Goal: Task Accomplishment & Management: Complete application form

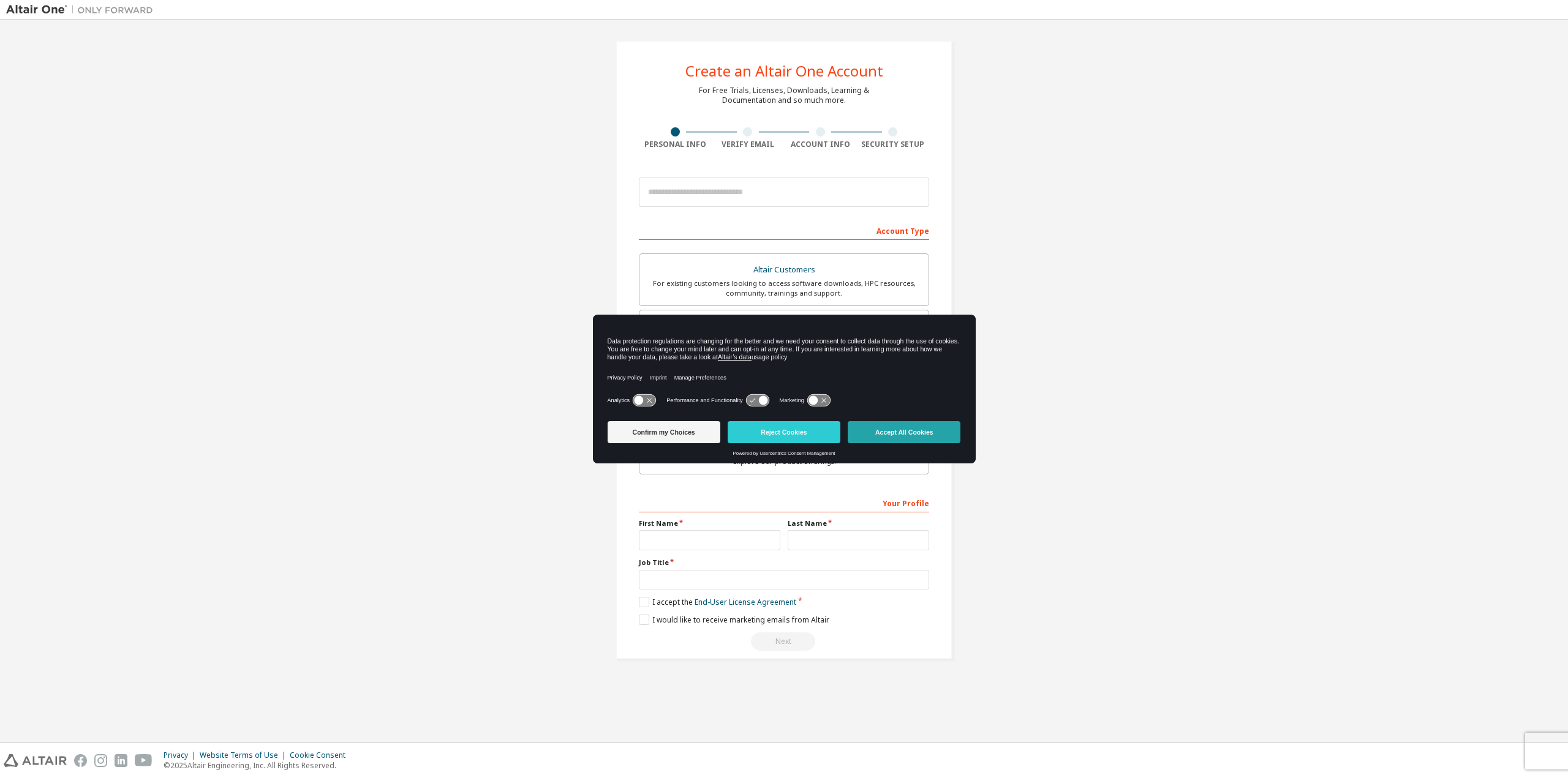
click at [932, 436] on button "Accept All Cookies" at bounding box center [903, 432] width 113 height 22
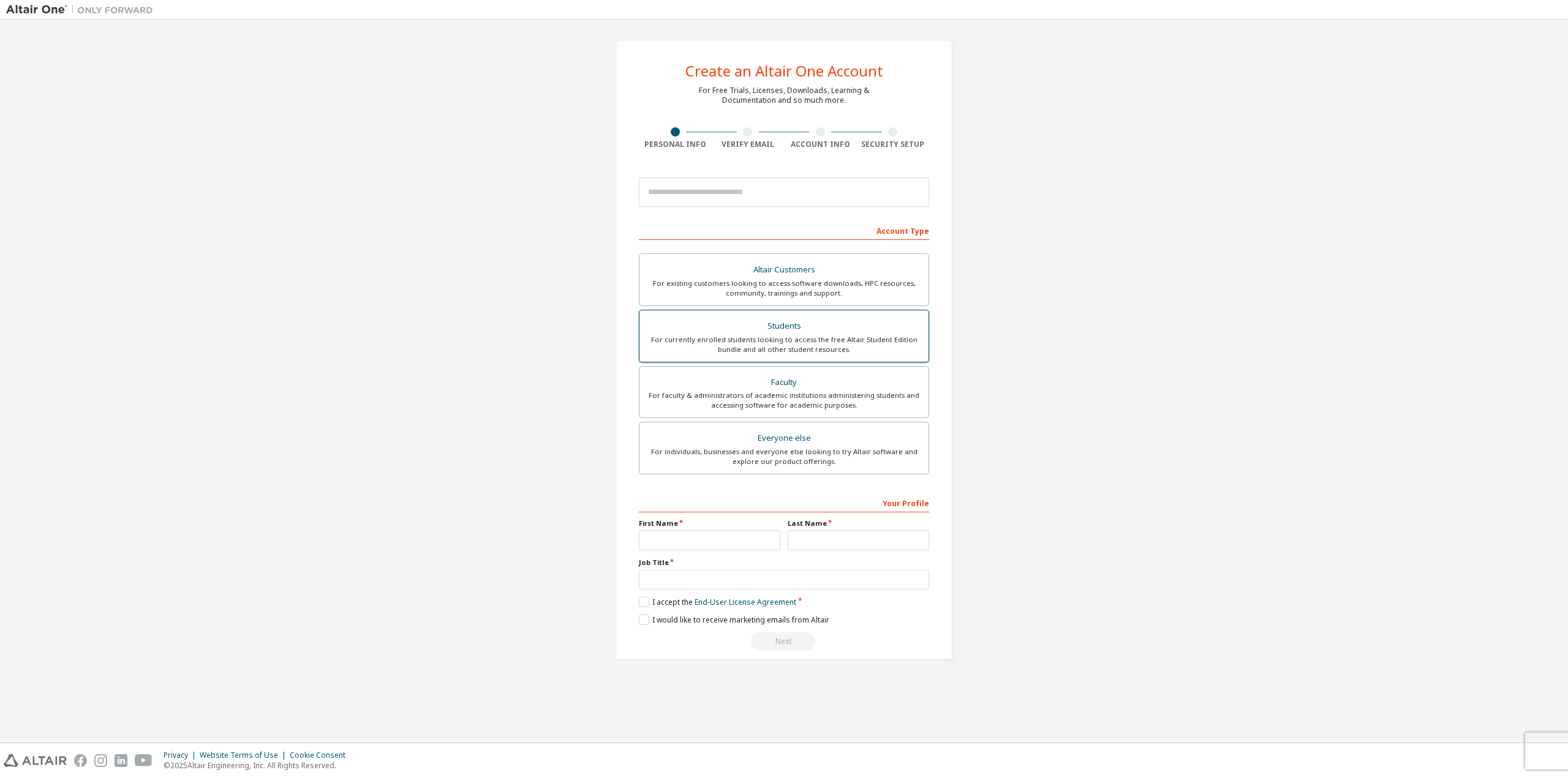
click at [840, 335] on div "For currently enrolled students looking to access the free Altair Student Editi…" at bounding box center [784, 345] width 275 height 20
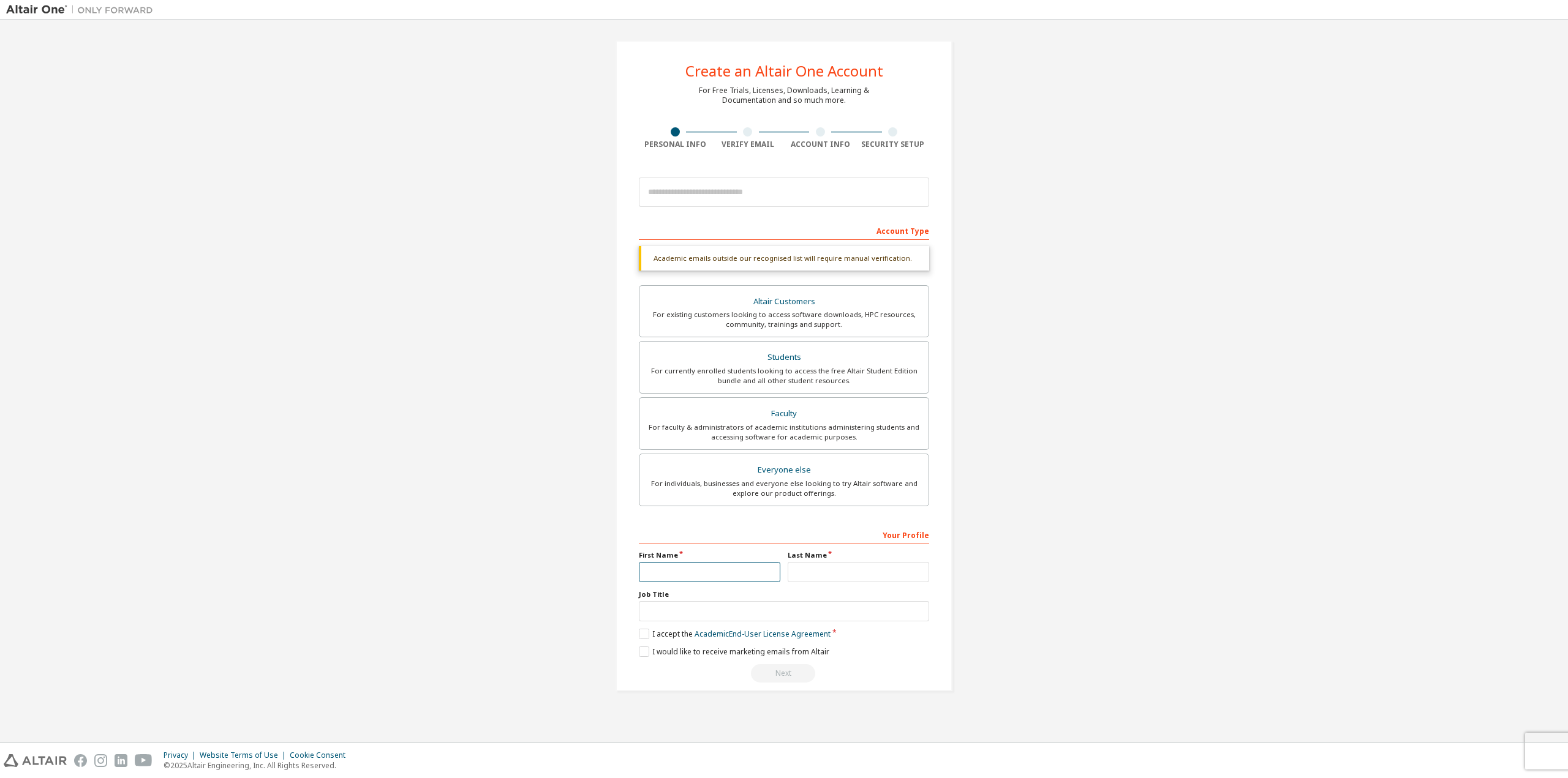
click at [706, 565] on input "text" at bounding box center [709, 572] width 141 height 20
type input "*"
drag, startPoint x: 708, startPoint y: 563, endPoint x: 713, endPoint y: 556, distance: 8.6
click at [708, 563] on input "**" at bounding box center [709, 572] width 141 height 20
type input "**"
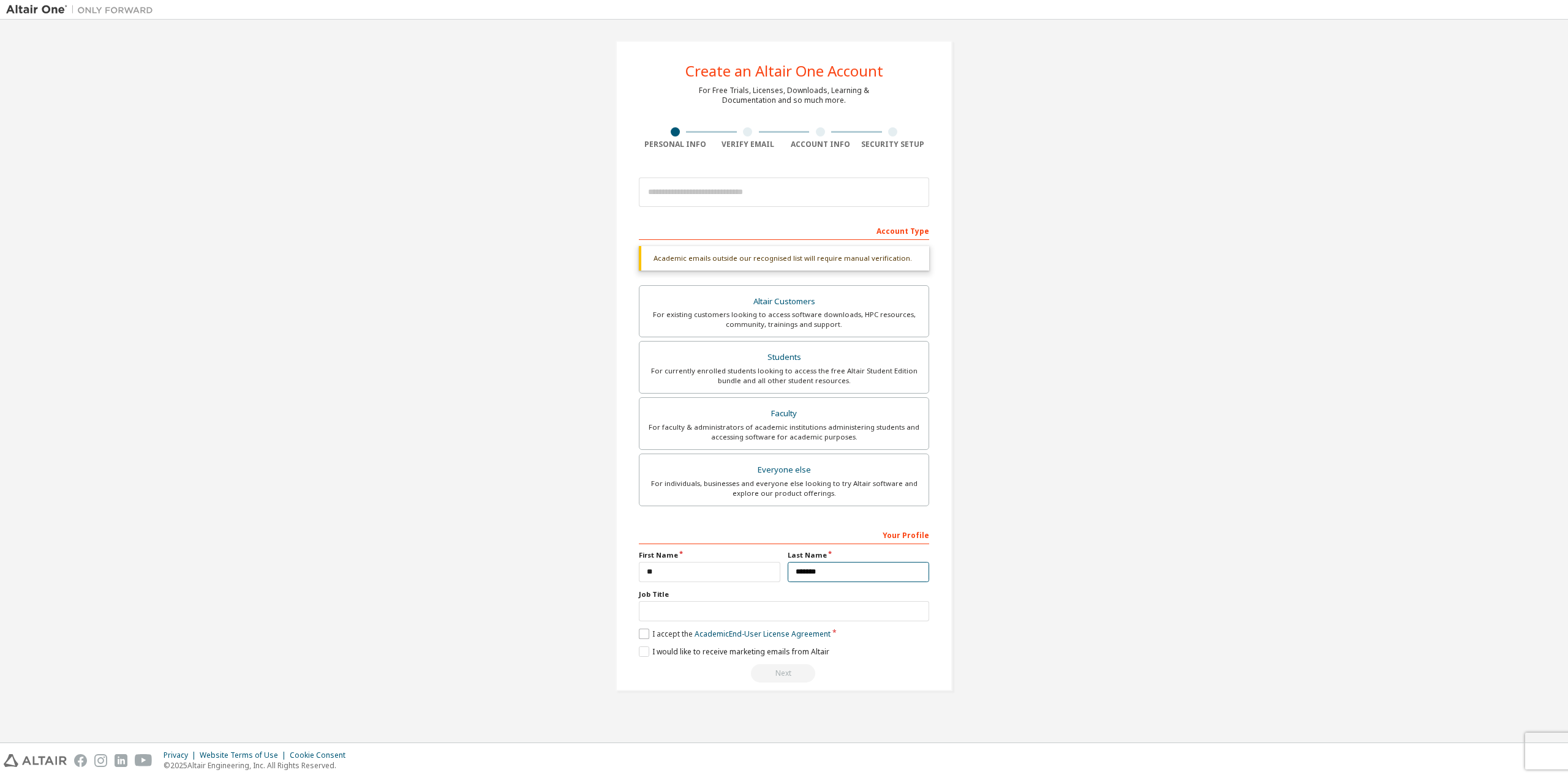
type input "*******"
click at [647, 629] on label "I accept the Academic End-User License Agreement" at bounding box center [735, 634] width 192 height 10
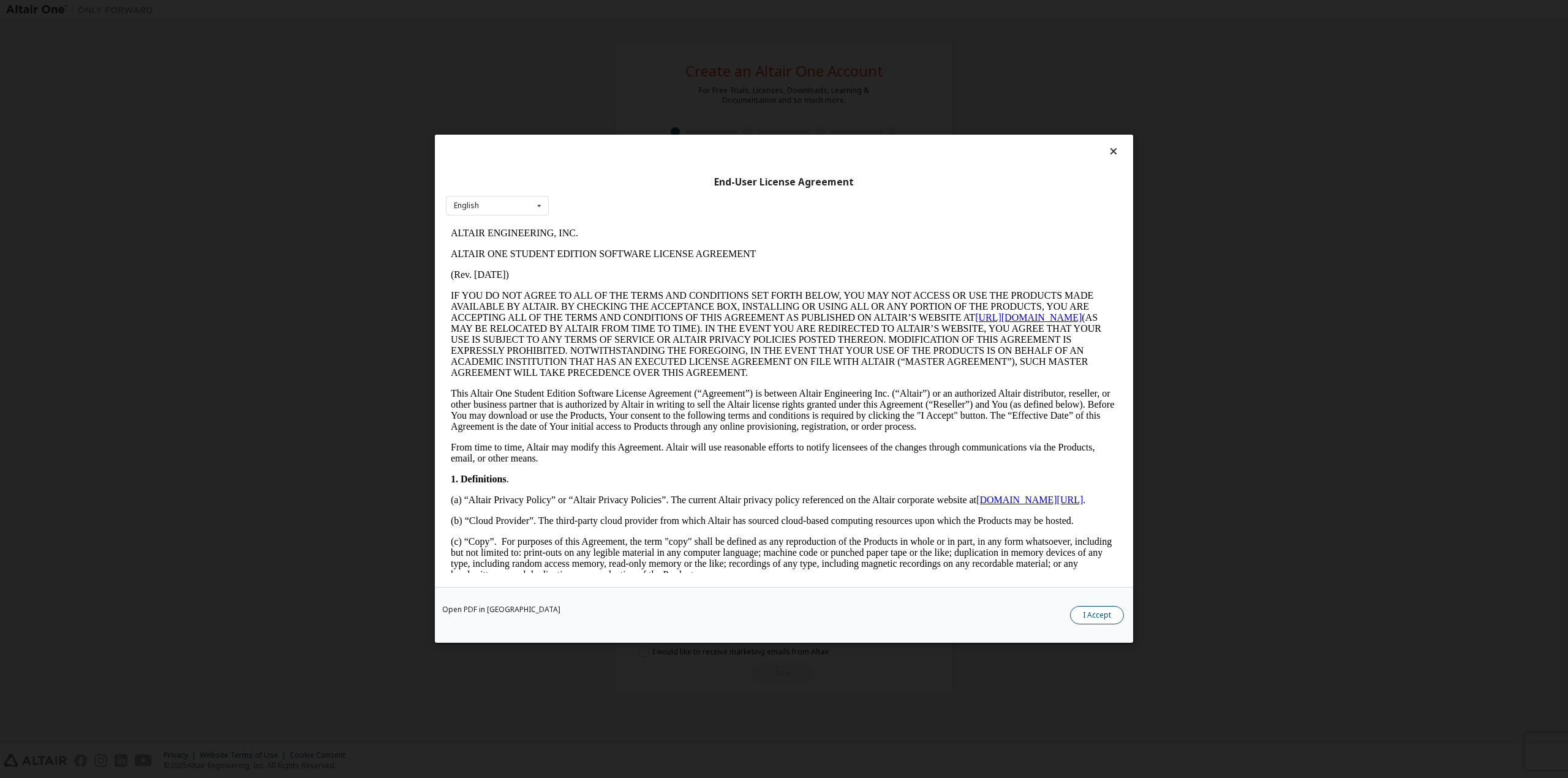
click at [1094, 621] on button "I Accept" at bounding box center [1096, 615] width 54 height 18
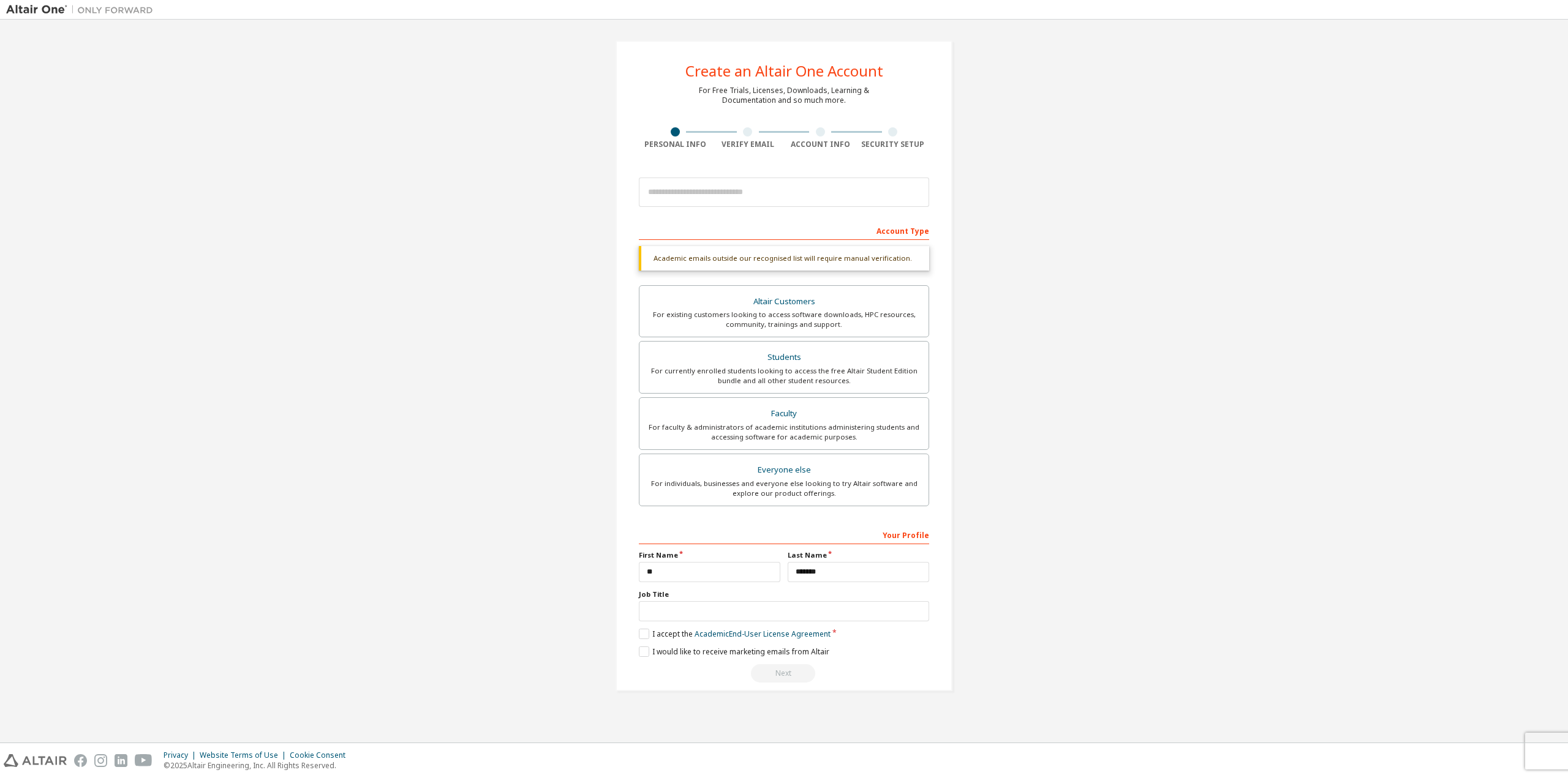
click at [782, 668] on div "Next" at bounding box center [784, 673] width 291 height 18
click at [782, 676] on div "Next" at bounding box center [784, 673] width 291 height 18
click at [811, 639] on link "Academic End-User License Agreement" at bounding box center [763, 634] width 136 height 10
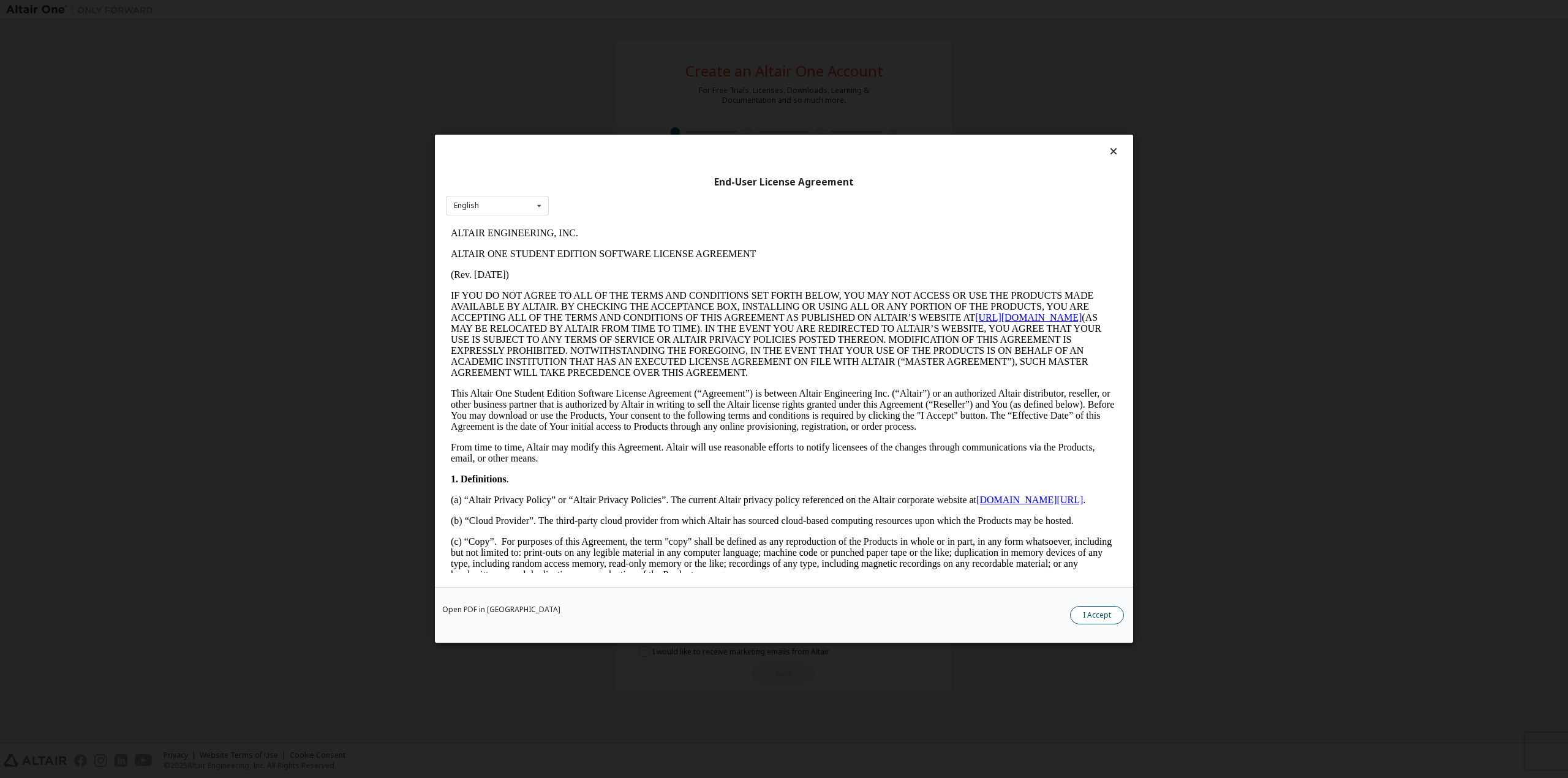
click at [1090, 613] on button "I Accept" at bounding box center [1096, 615] width 54 height 18
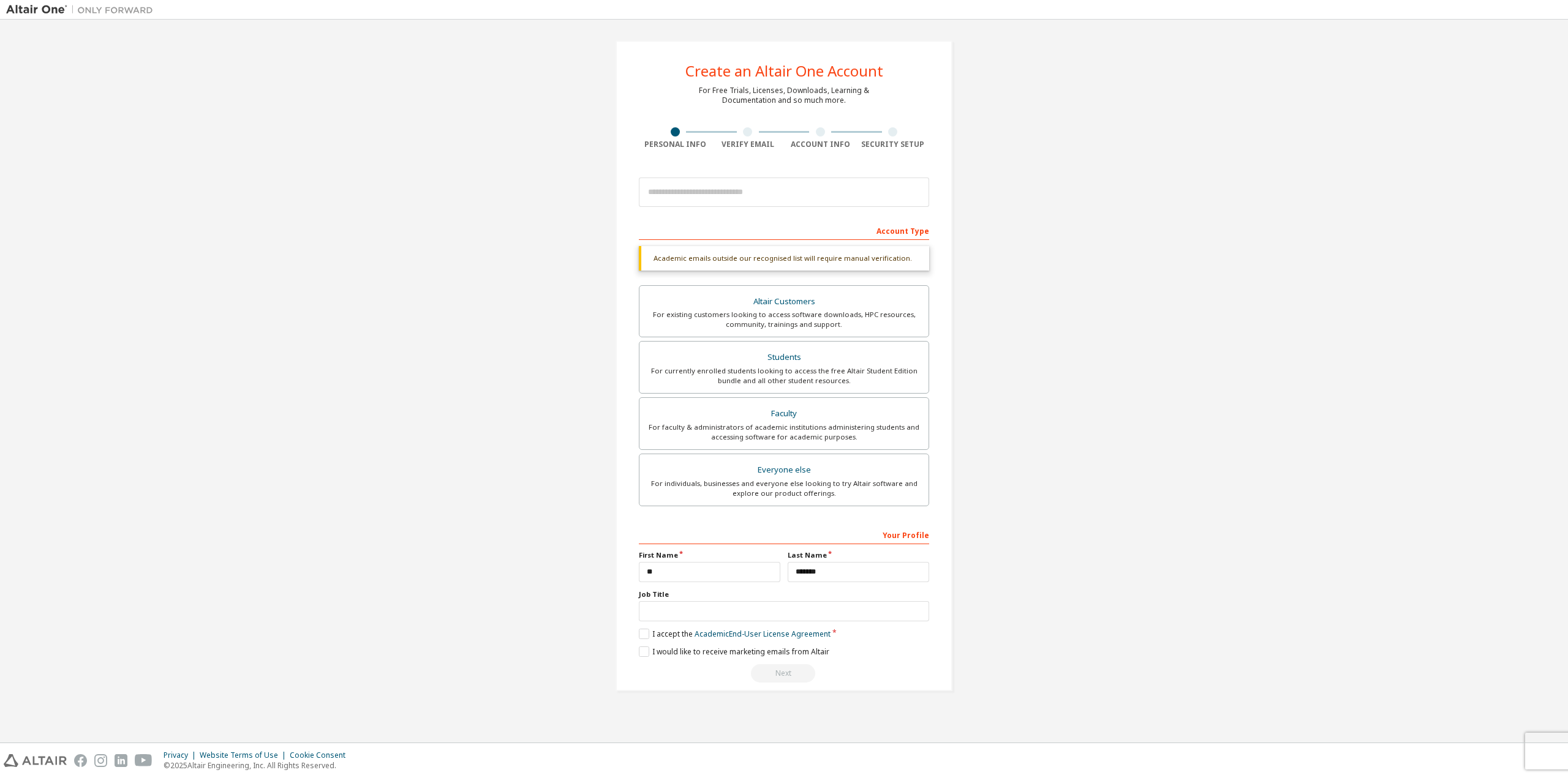
click at [785, 678] on div "Next" at bounding box center [784, 673] width 291 height 18
click at [781, 673] on div "Next" at bounding box center [784, 673] width 291 height 18
click at [672, 601] on input "text" at bounding box center [784, 610] width 291 height 20
drag, startPoint x: 1093, startPoint y: 554, endPoint x: 1086, endPoint y: 550, distance: 8.1
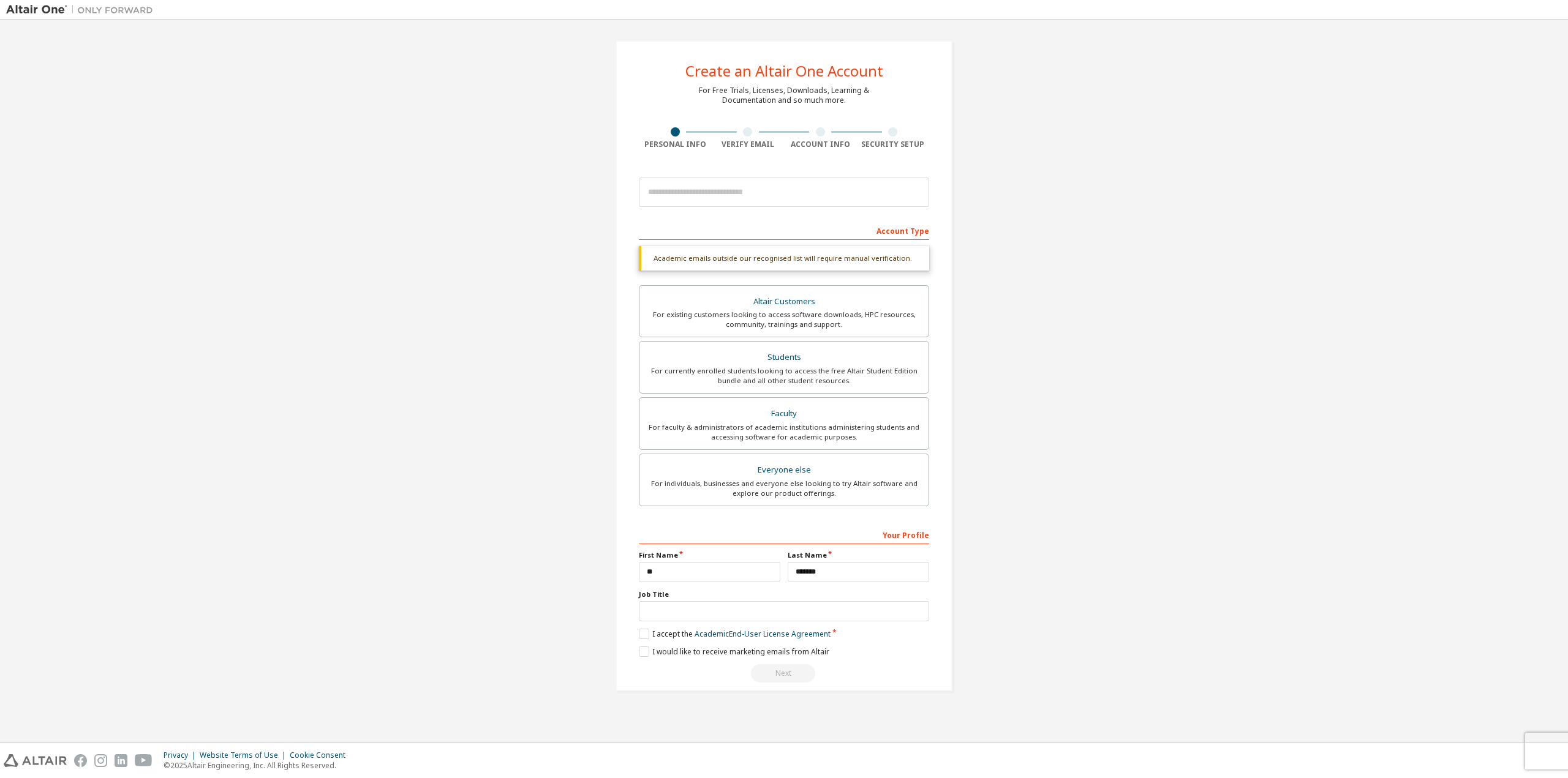
click at [1092, 553] on div "Create an Altair One Account For Free Trials, Licenses, Downloads, Learning & D…" at bounding box center [783, 365] width 1556 height 681
click at [759, 374] on div "For currently enrolled students looking to access the free Altair Student Editi…" at bounding box center [784, 376] width 275 height 20
click at [695, 203] on input "email" at bounding box center [784, 192] width 291 height 29
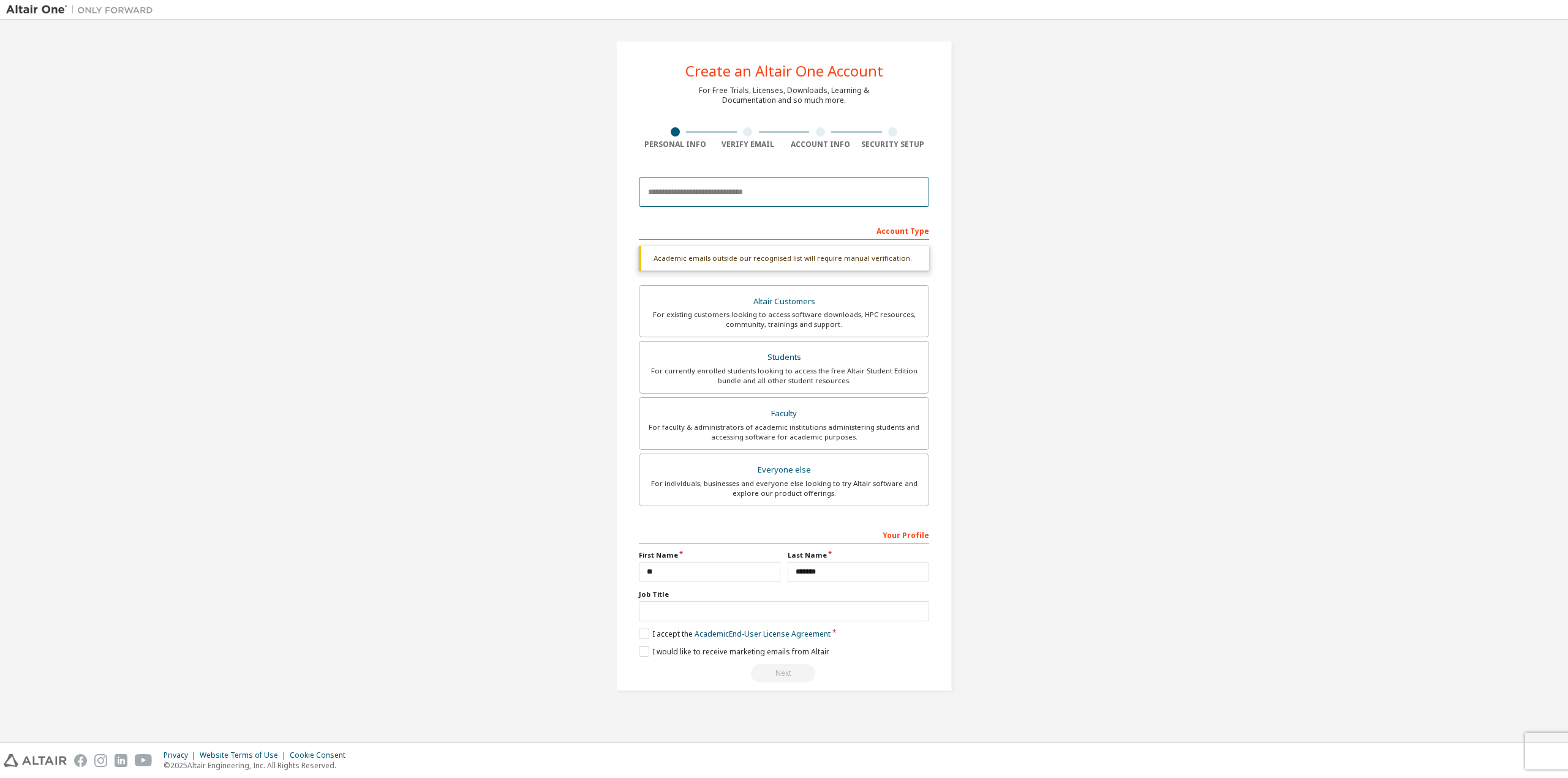
type input "**********"
click at [1096, 296] on div "**********" at bounding box center [783, 365] width 1556 height 681
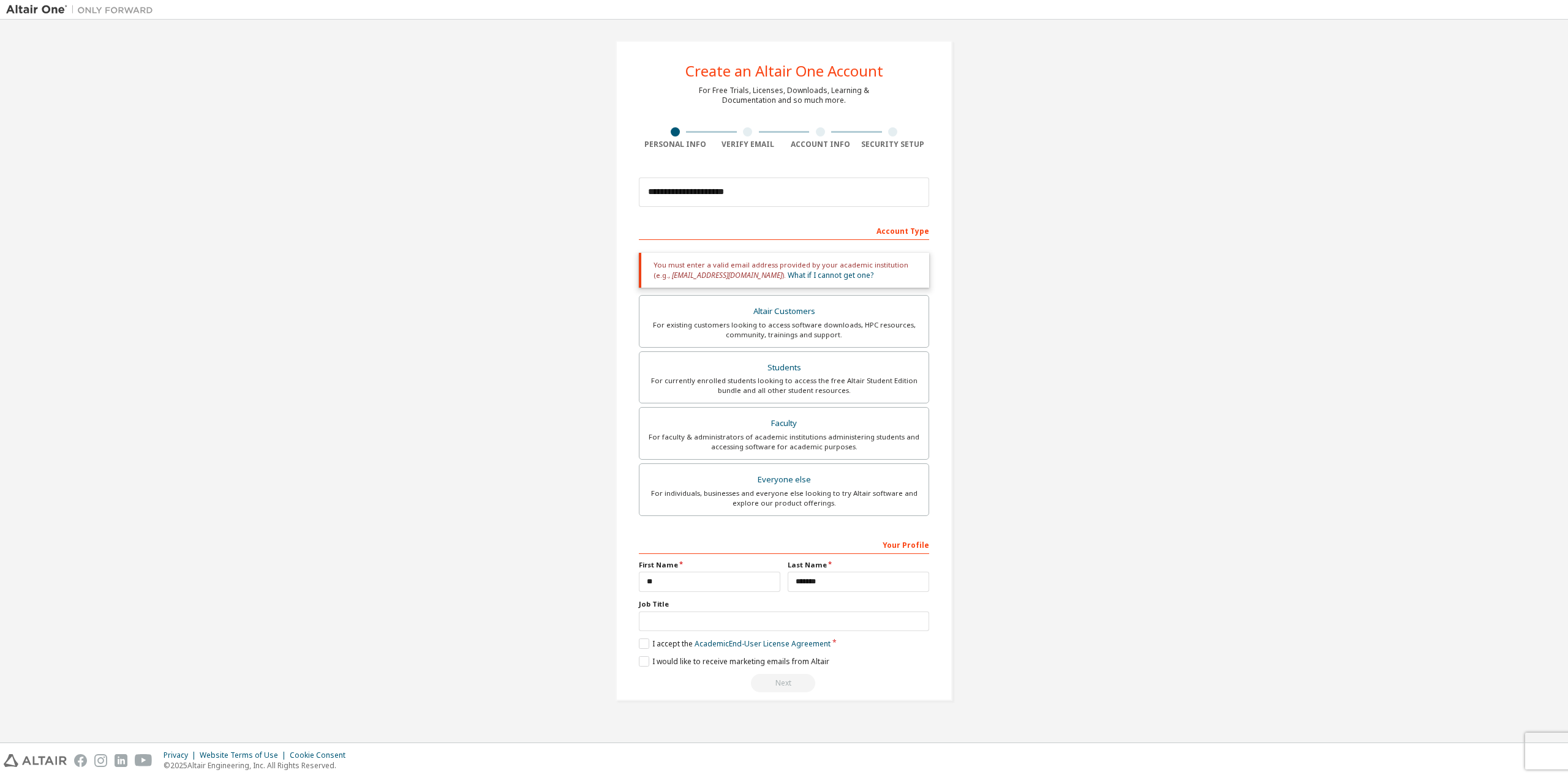
click at [794, 683] on div "Next" at bounding box center [784, 682] width 291 height 18
click at [644, 662] on label "I would like to receive marketing emails from Altair" at bounding box center [734, 662] width 190 height 10
click at [816, 611] on input "text" at bounding box center [784, 621] width 291 height 20
drag, startPoint x: 651, startPoint y: 265, endPoint x: 739, endPoint y: 277, distance: 88.8
click at [739, 277] on div "You must enter a valid email address provided by your academic institution (e.g…" at bounding box center [784, 270] width 291 height 35
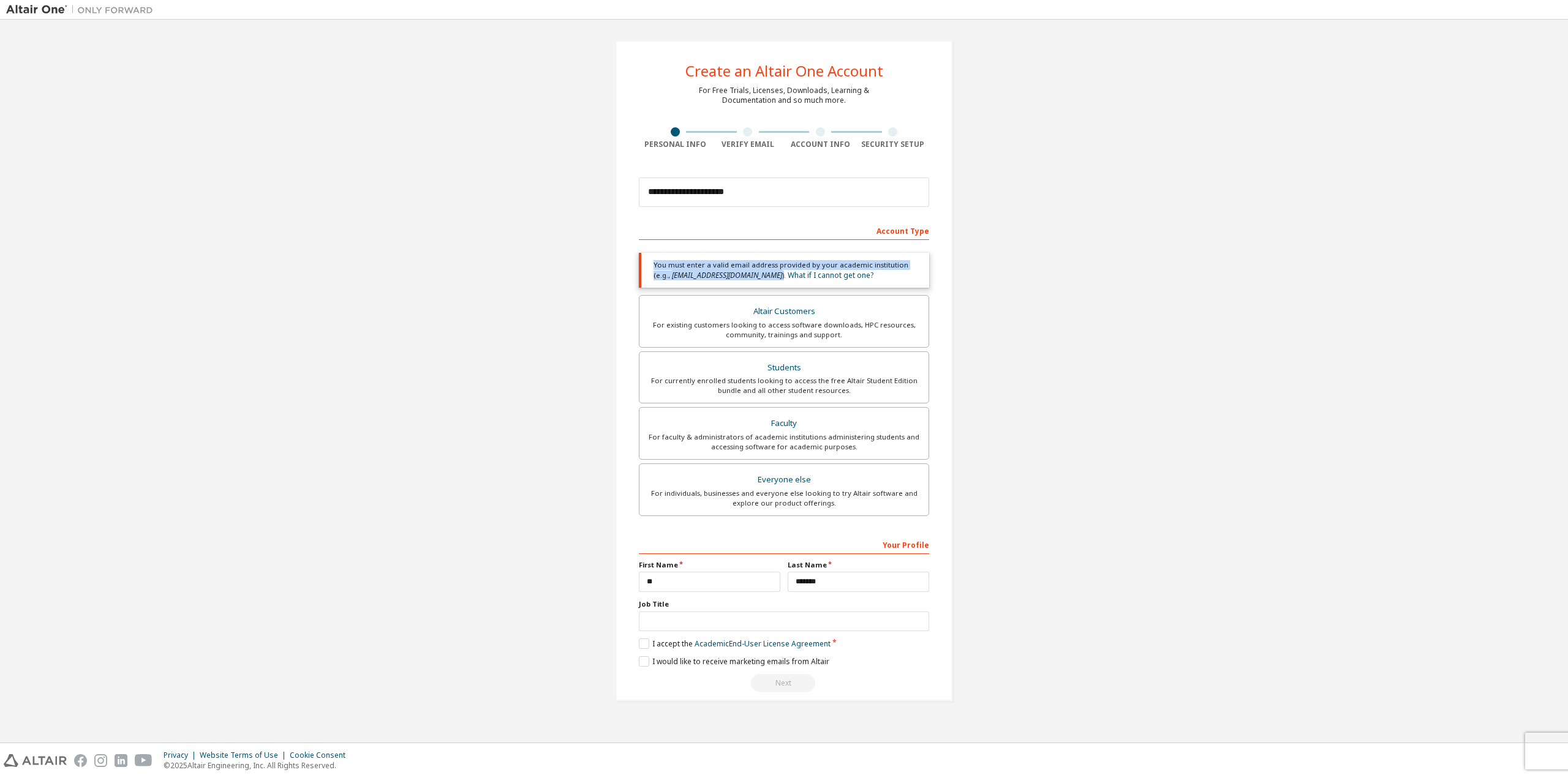
click at [741, 285] on div "You must enter a valid email address provided by your academic institution (e.g…" at bounding box center [784, 270] width 291 height 35
drag, startPoint x: 756, startPoint y: 186, endPoint x: 643, endPoint y: 183, distance: 113.0
click at [643, 183] on input "**********" at bounding box center [784, 192] width 291 height 29
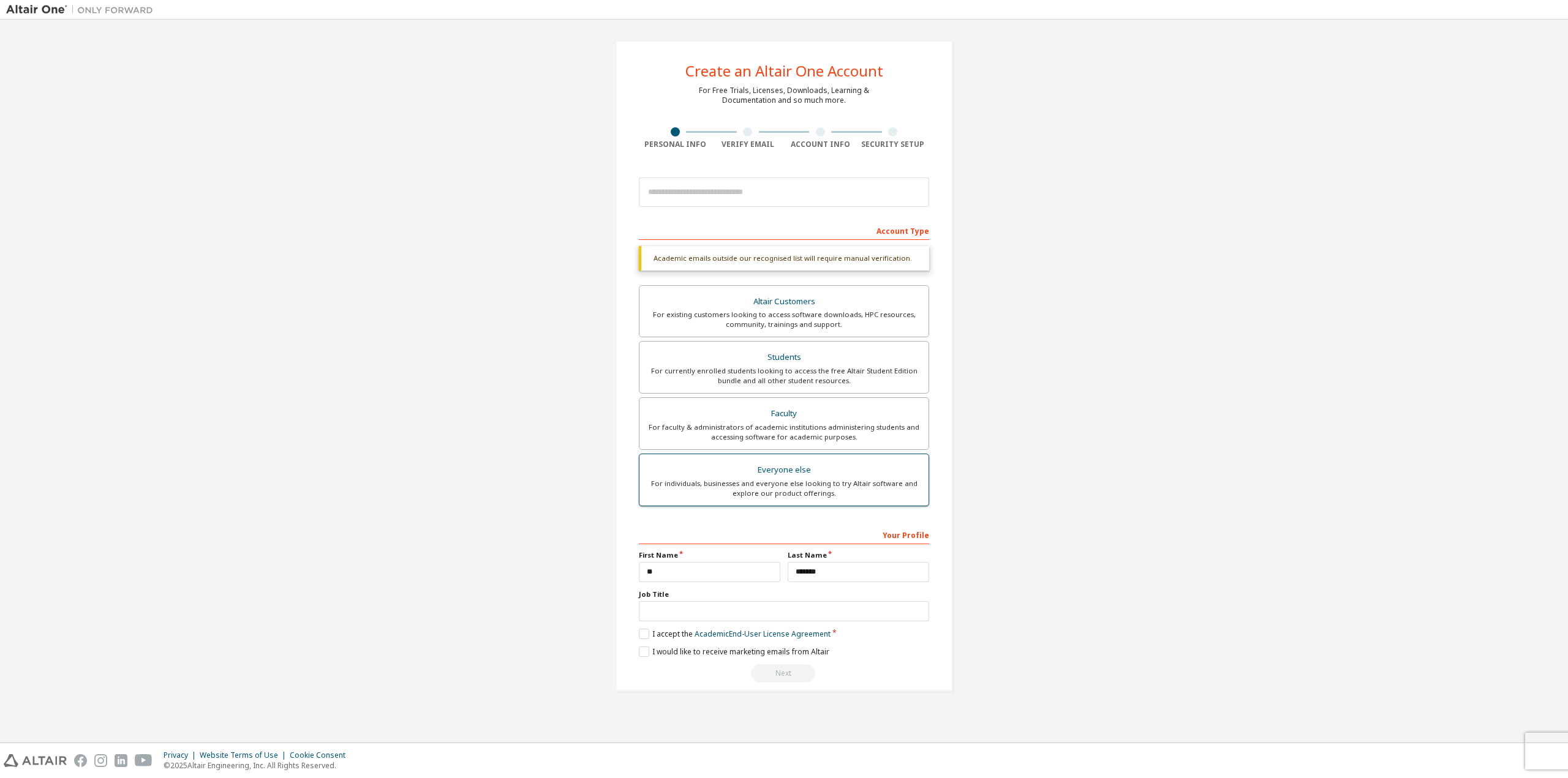
click at [900, 494] on div "For individuals, businesses and everyone else looking to try Altair software an…" at bounding box center [784, 488] width 275 height 20
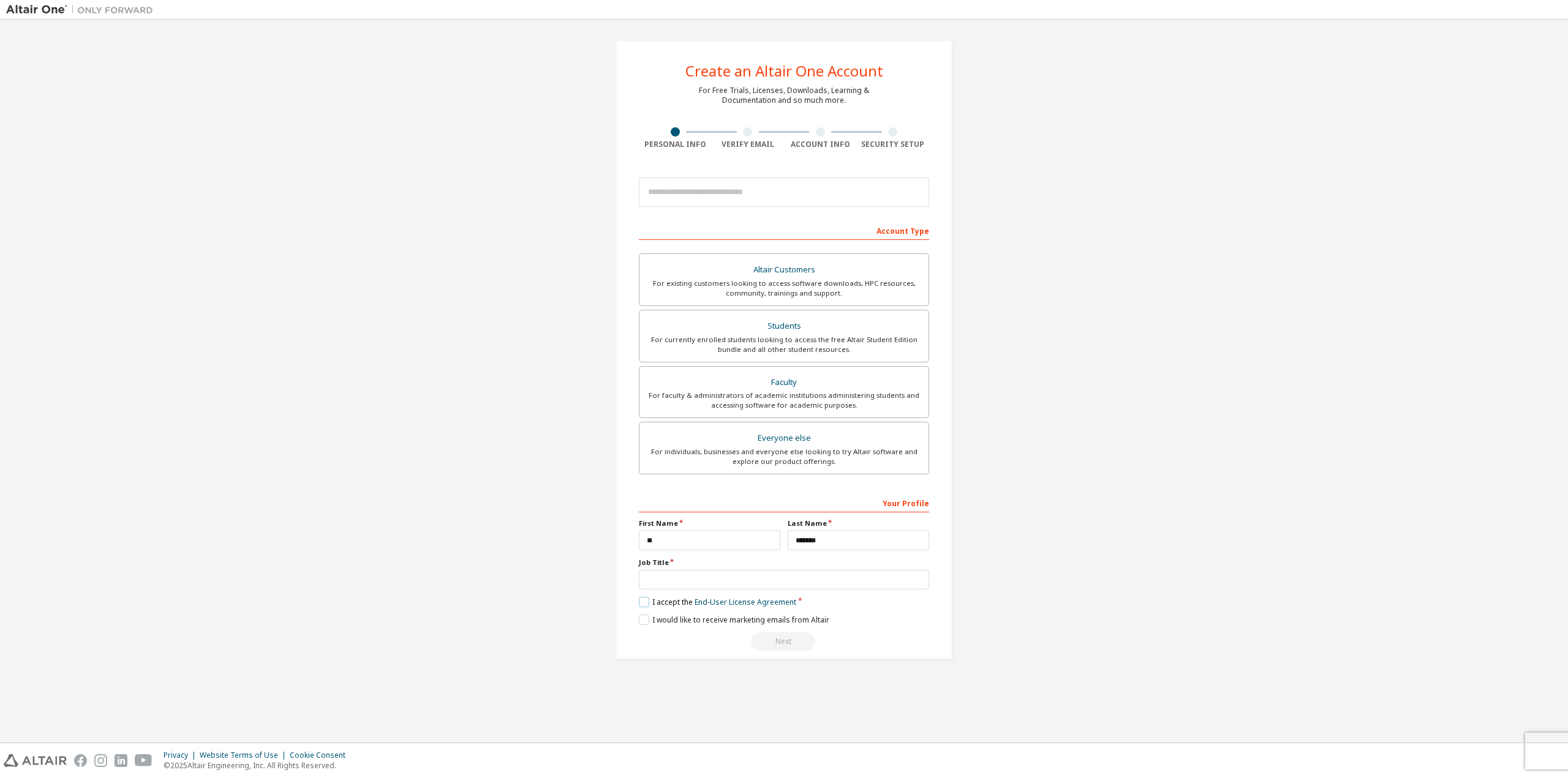
click at [651, 603] on label "I accept the End-User License Agreement" at bounding box center [718, 602] width 157 height 10
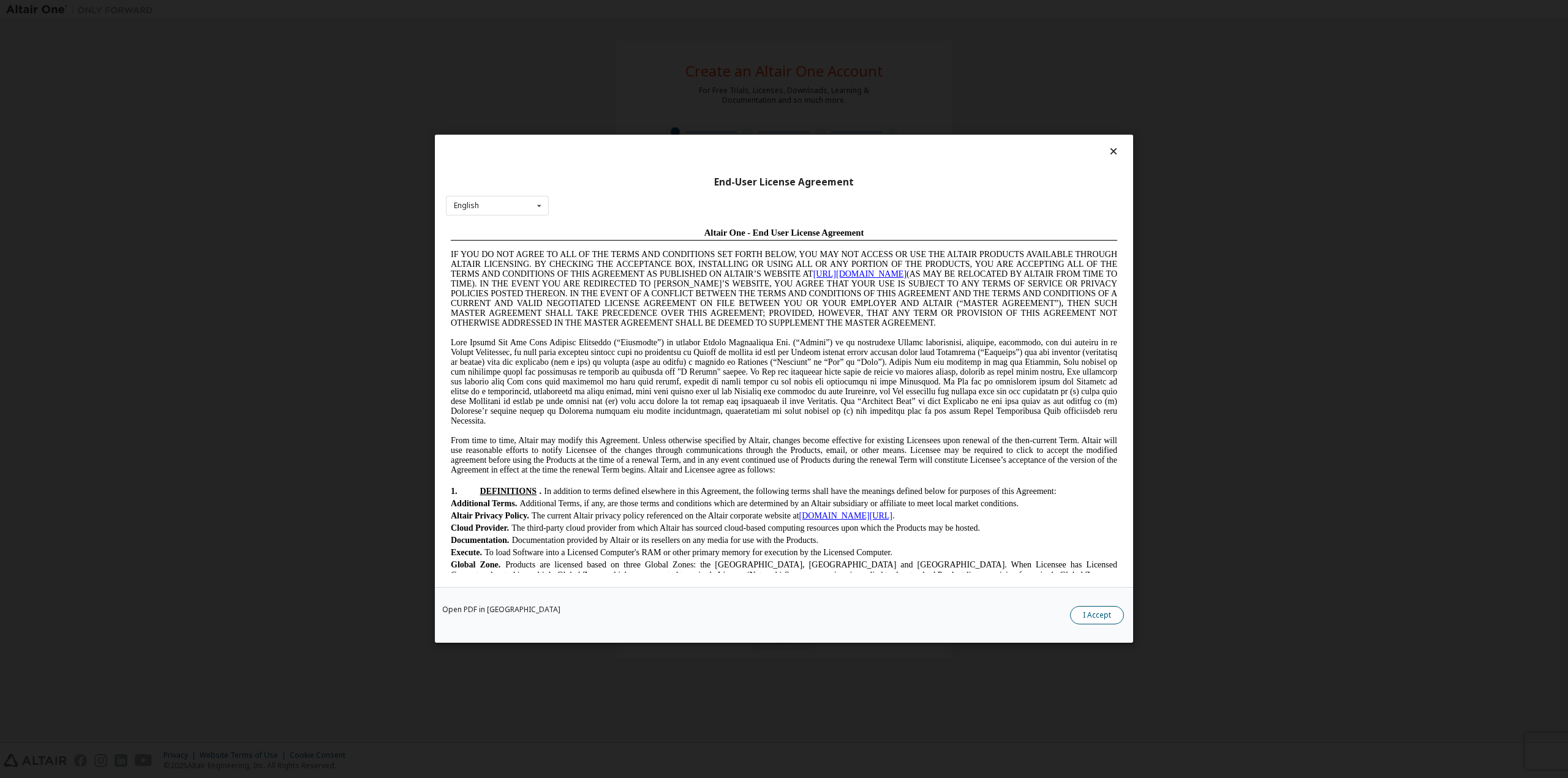
click at [1112, 620] on button "I Accept" at bounding box center [1096, 615] width 54 height 18
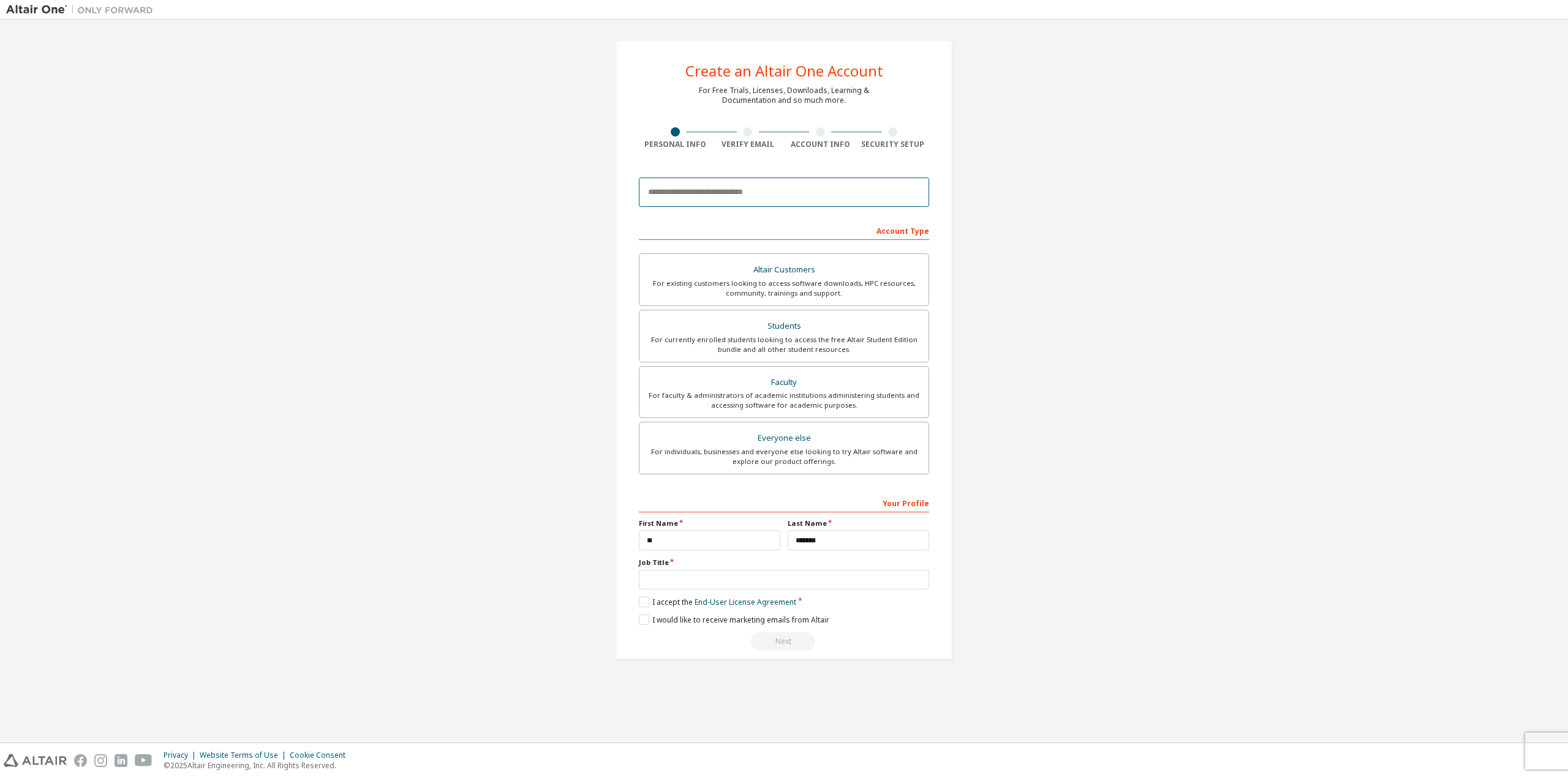
click at [693, 188] on input "email" at bounding box center [784, 192] width 291 height 29
type input "**********"
click at [791, 646] on button "Next" at bounding box center [783, 641] width 64 height 18
click at [766, 589] on input "text" at bounding box center [784, 579] width 291 height 20
click at [782, 577] on input "text" at bounding box center [784, 579] width 291 height 20
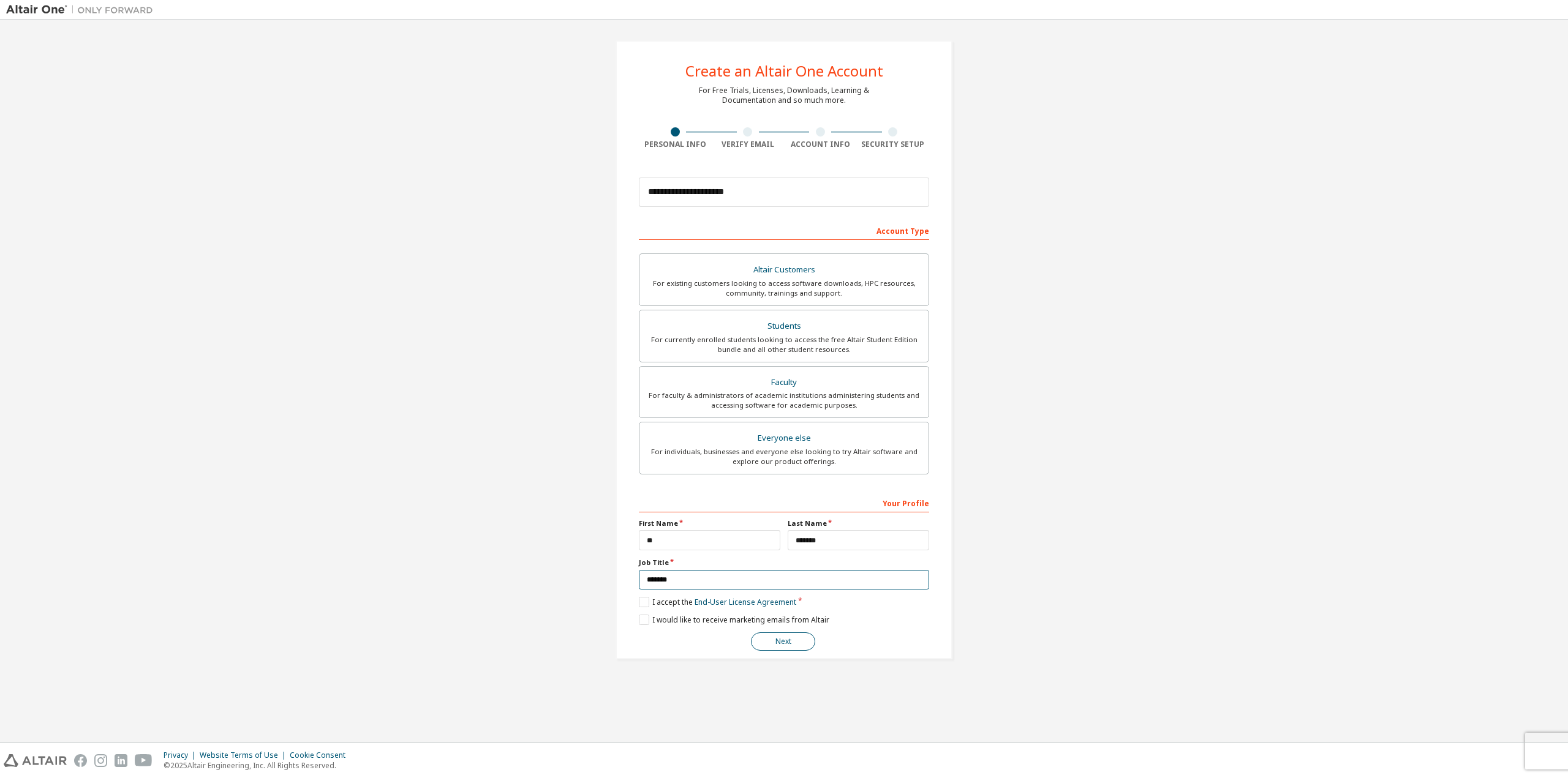
type input "*******"
click at [803, 643] on button "Next" at bounding box center [783, 641] width 64 height 18
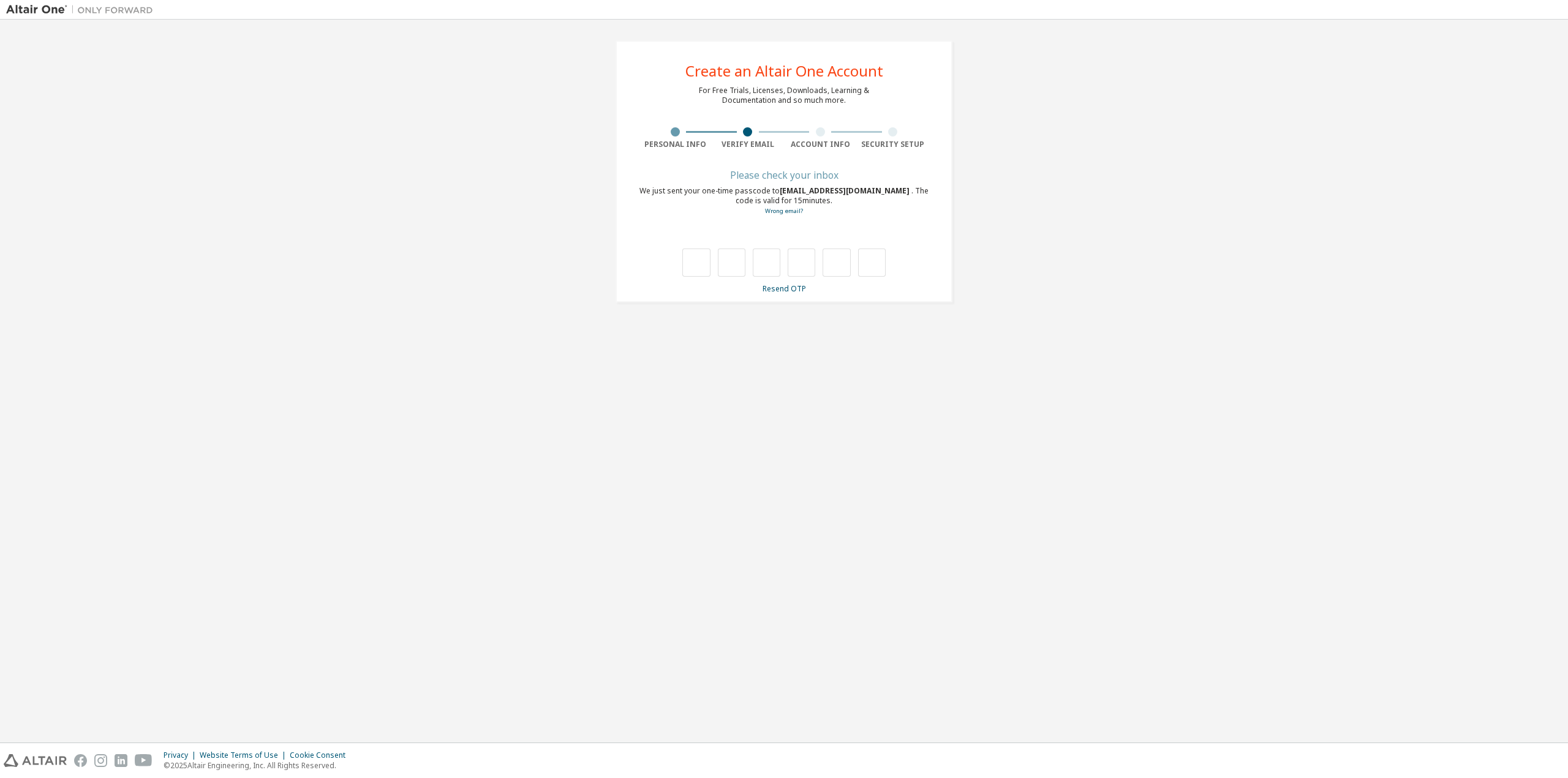
type input "*"
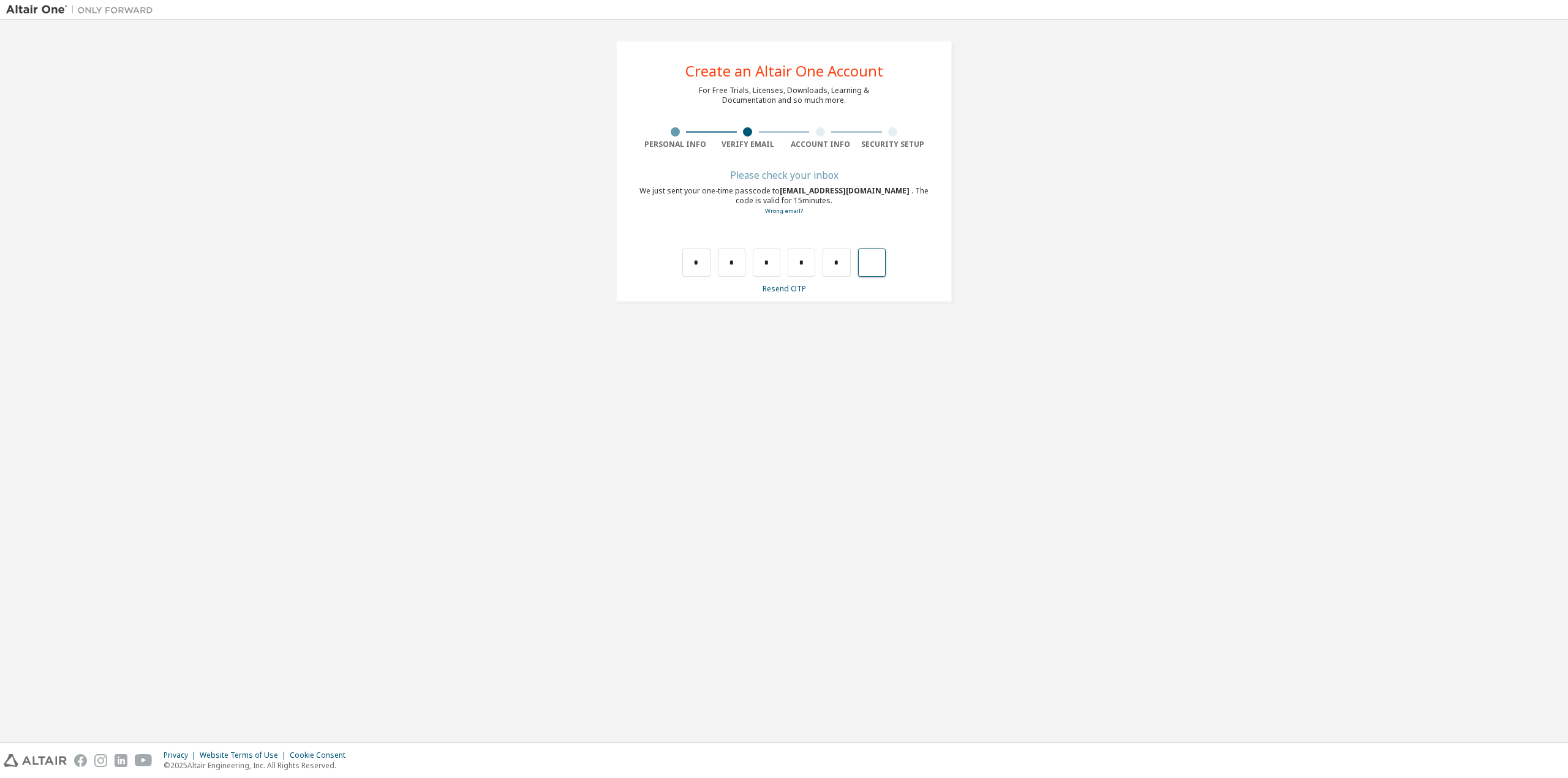
type input "*"
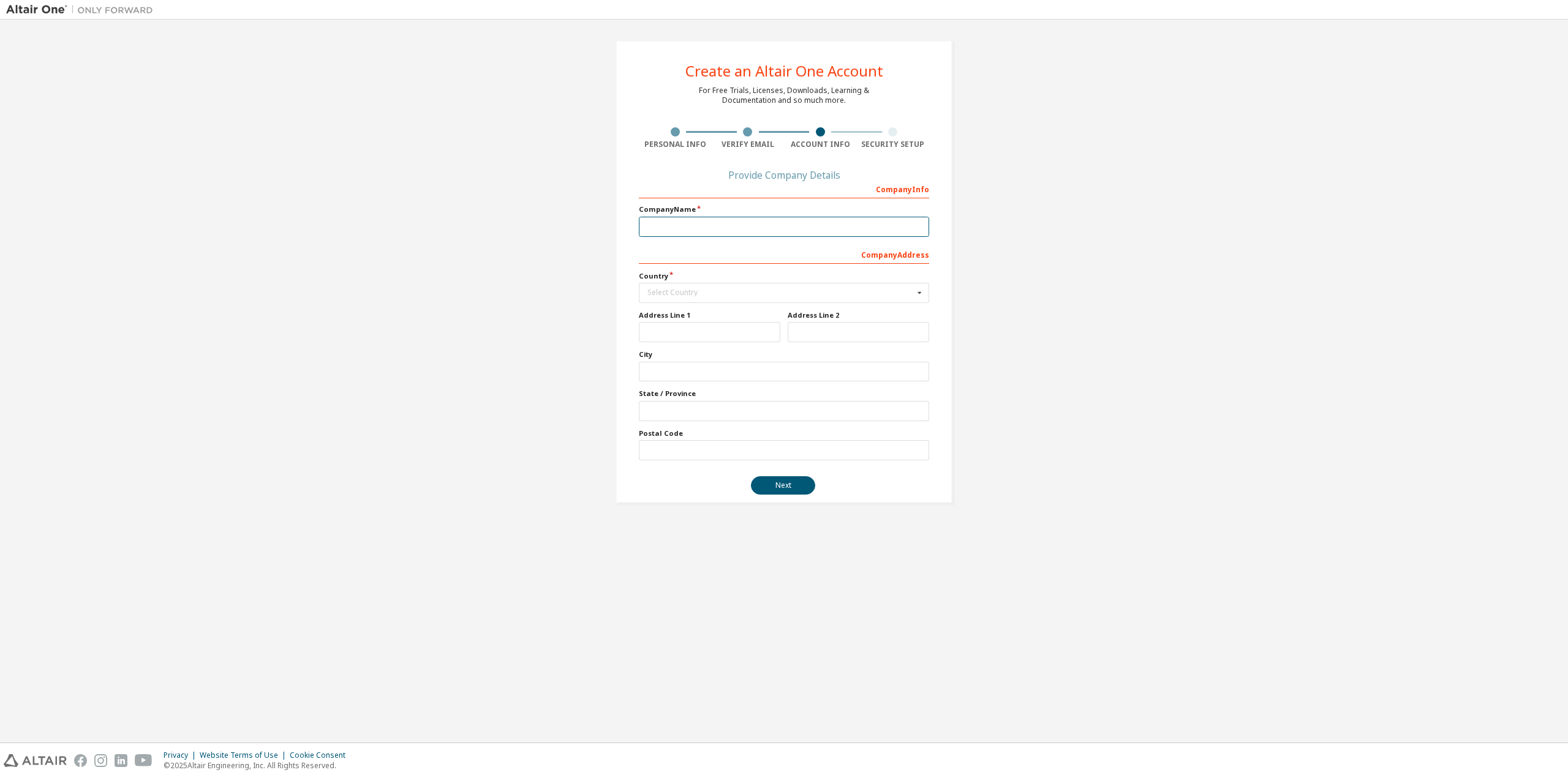
click at [753, 236] on input "text" at bounding box center [784, 226] width 291 height 20
type input "********"
click at [754, 294] on div "Select Country" at bounding box center [780, 292] width 266 height 8
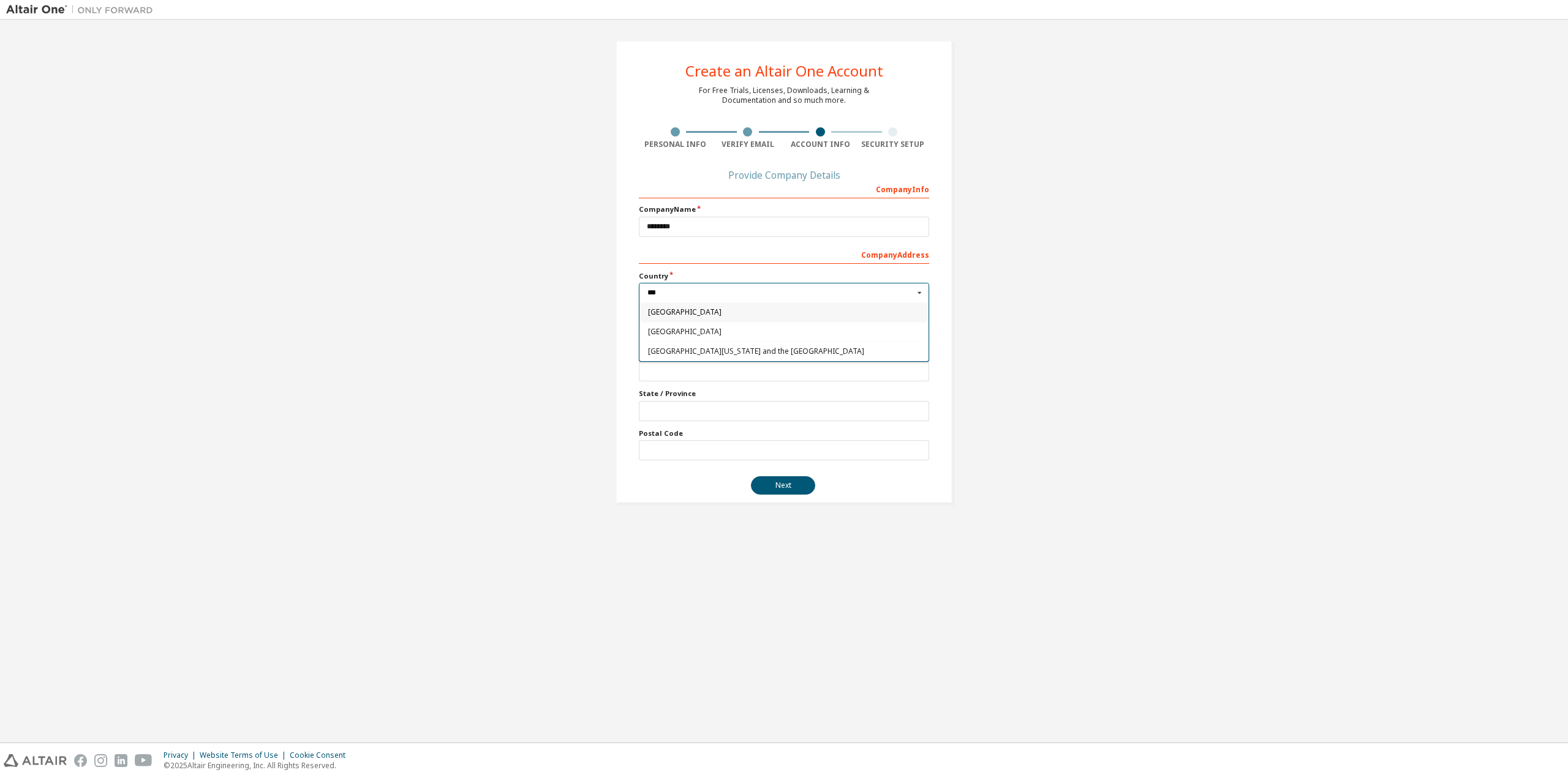
drag, startPoint x: 705, startPoint y: 295, endPoint x: 633, endPoint y: 286, distance: 72.6
click at [633, 286] on div "Create an Altair One Account For Free Trials, Licenses, Downloads, Learning & D…" at bounding box center [784, 272] width 337 height 463
type input "****"
click at [680, 313] on span "Korea (Republic of)" at bounding box center [785, 312] width 273 height 8
type input "***"
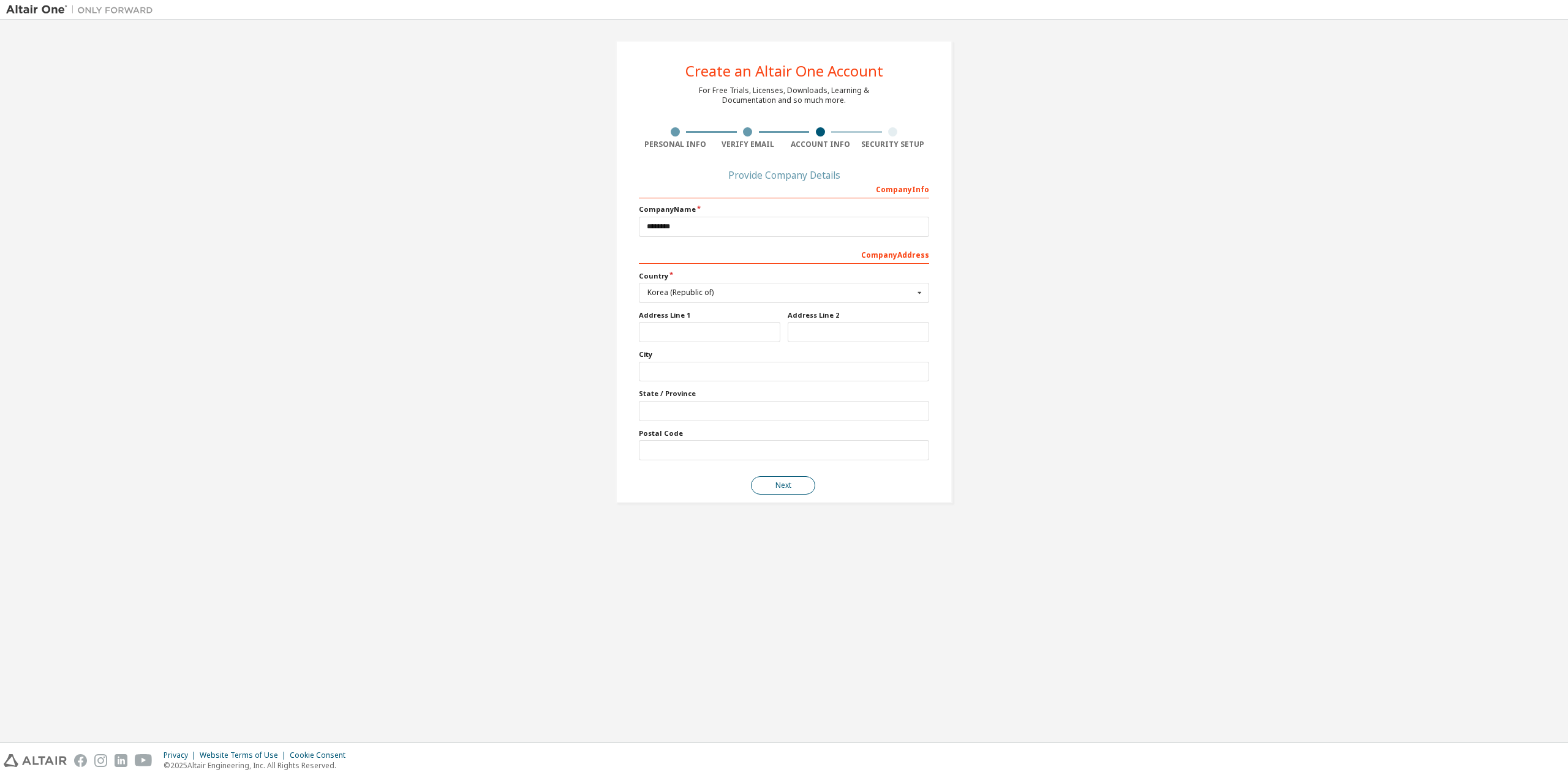
click at [787, 490] on button "Next" at bounding box center [783, 485] width 64 height 18
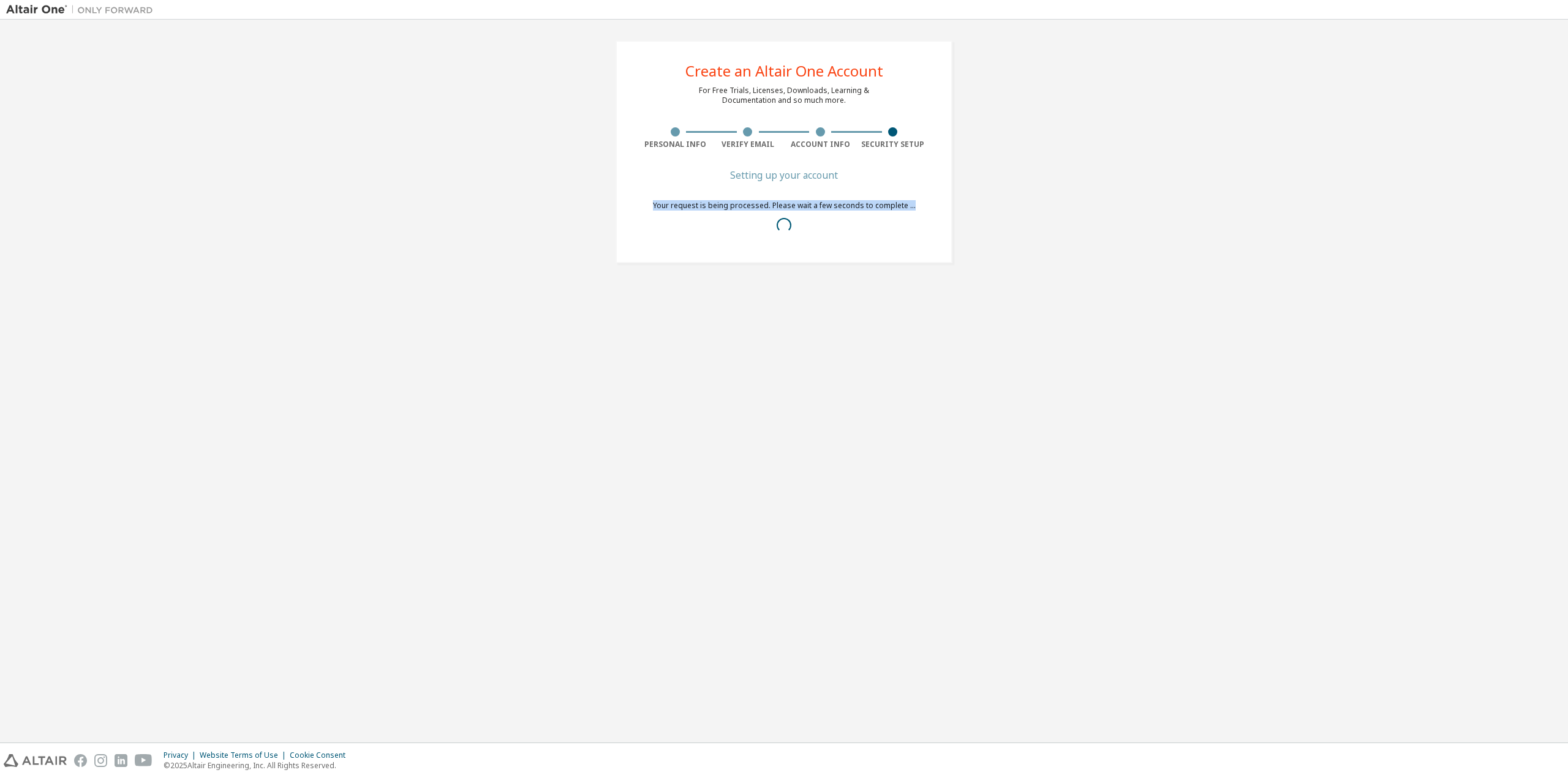
drag, startPoint x: 653, startPoint y: 206, endPoint x: 894, endPoint y: 216, distance: 241.2
click at [894, 216] on div "Create an Altair One Account For Free Trials, Licenses, Downloads, Learning & D…" at bounding box center [784, 152] width 337 height 223
click at [894, 216] on div "Your request is being processed. Please wait a few seconds to complete ..." at bounding box center [785, 220] width 263 height 39
click at [1401, 518] on div "Create an Altair One Account For Free Trials, Licenses, Downloads, Learning & D…" at bounding box center [783, 380] width 1556 height 711
click at [847, 192] on div "Congratulations! Your account has been successfully created. You will be redire…" at bounding box center [784, 218] width 291 height 93
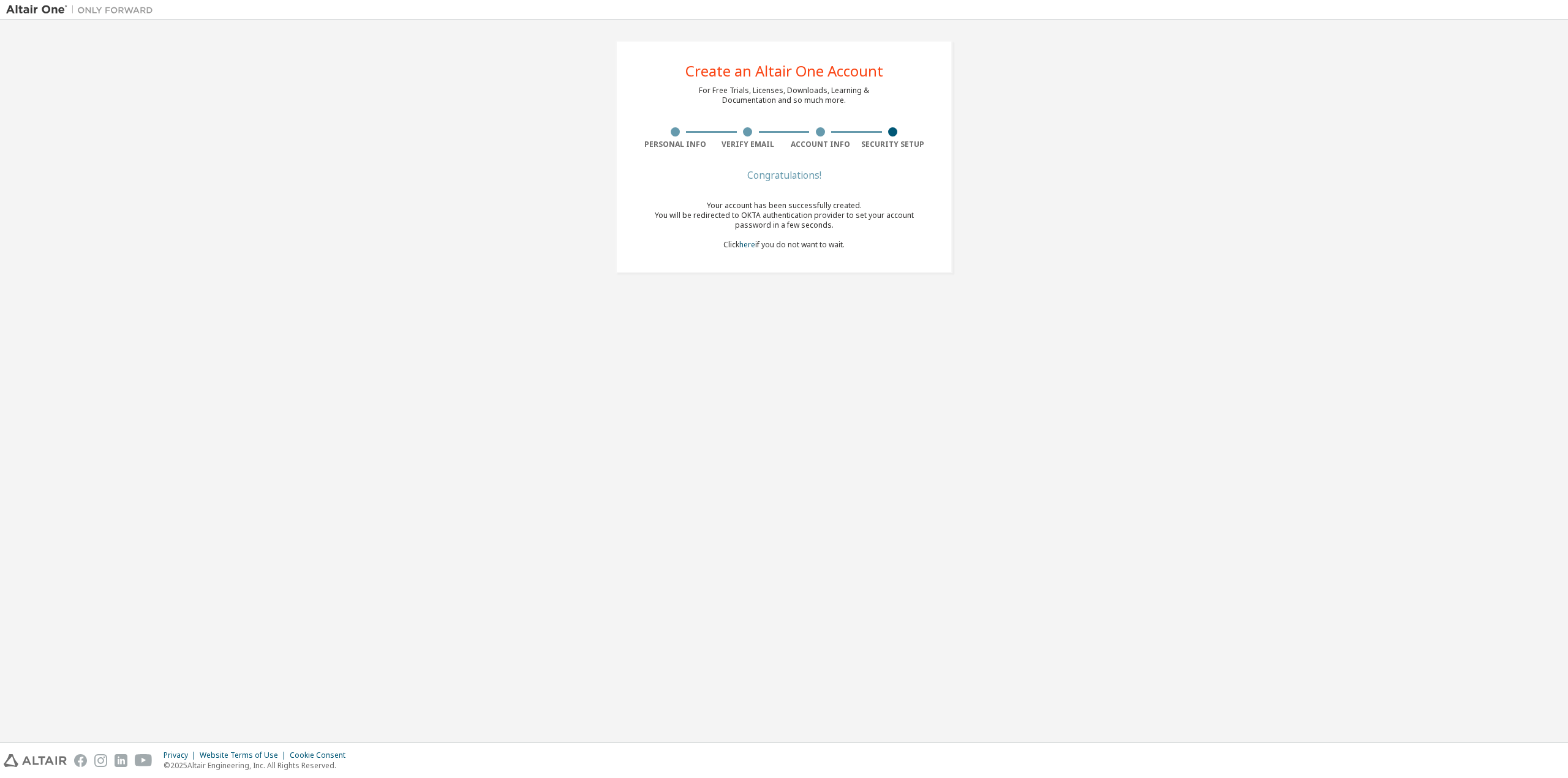
click at [765, 274] on div "Create an Altair One Account For Free Trials, Licenses, Downloads, Learning & D…" at bounding box center [784, 157] width 337 height 233
click at [792, 179] on div "Congratulations!" at bounding box center [784, 175] width 291 height 8
click at [808, 186] on div "Congratulations! Your account has been successfully created. You will be redire…" at bounding box center [784, 218] width 291 height 93
click at [829, 225] on div "You will be redirected to OKTA authentication provider to set your account pass…" at bounding box center [784, 221] width 291 height 20
